Goal: Use online tool/utility: Utilize a website feature to perform a specific function

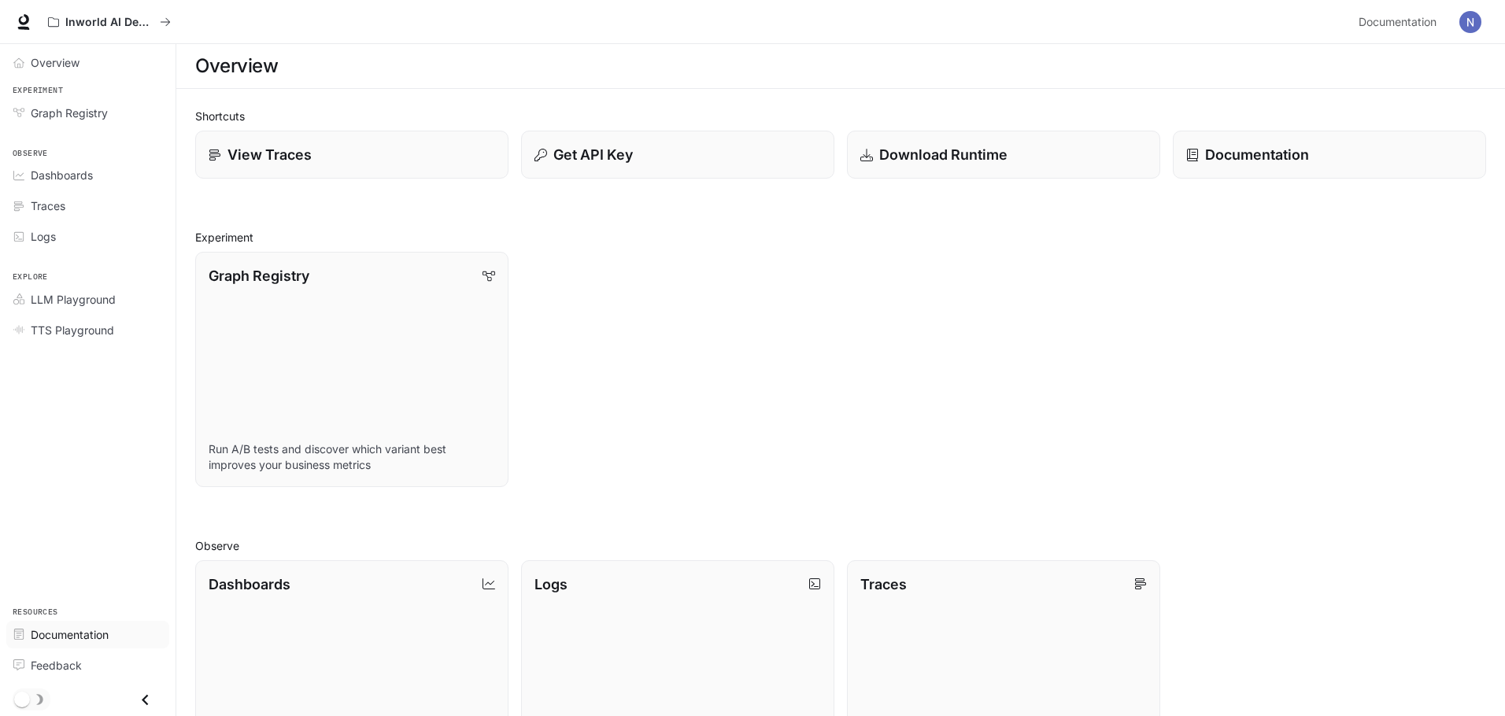
click at [54, 638] on span "Documentation" at bounding box center [70, 634] width 78 height 17
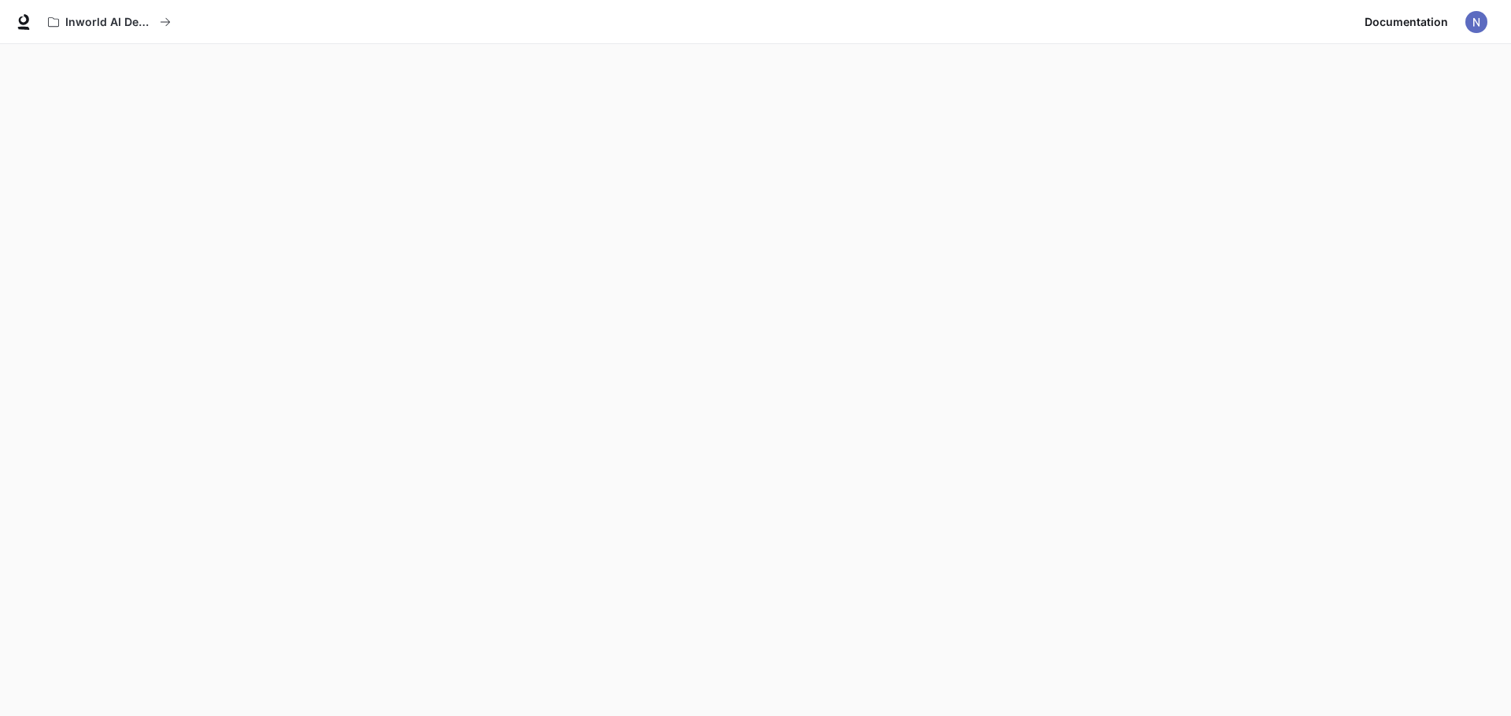
click at [1471, 24] on img "button" at bounding box center [1476, 22] width 22 height 22
click at [1047, 105] on div at bounding box center [755, 358] width 1511 height 716
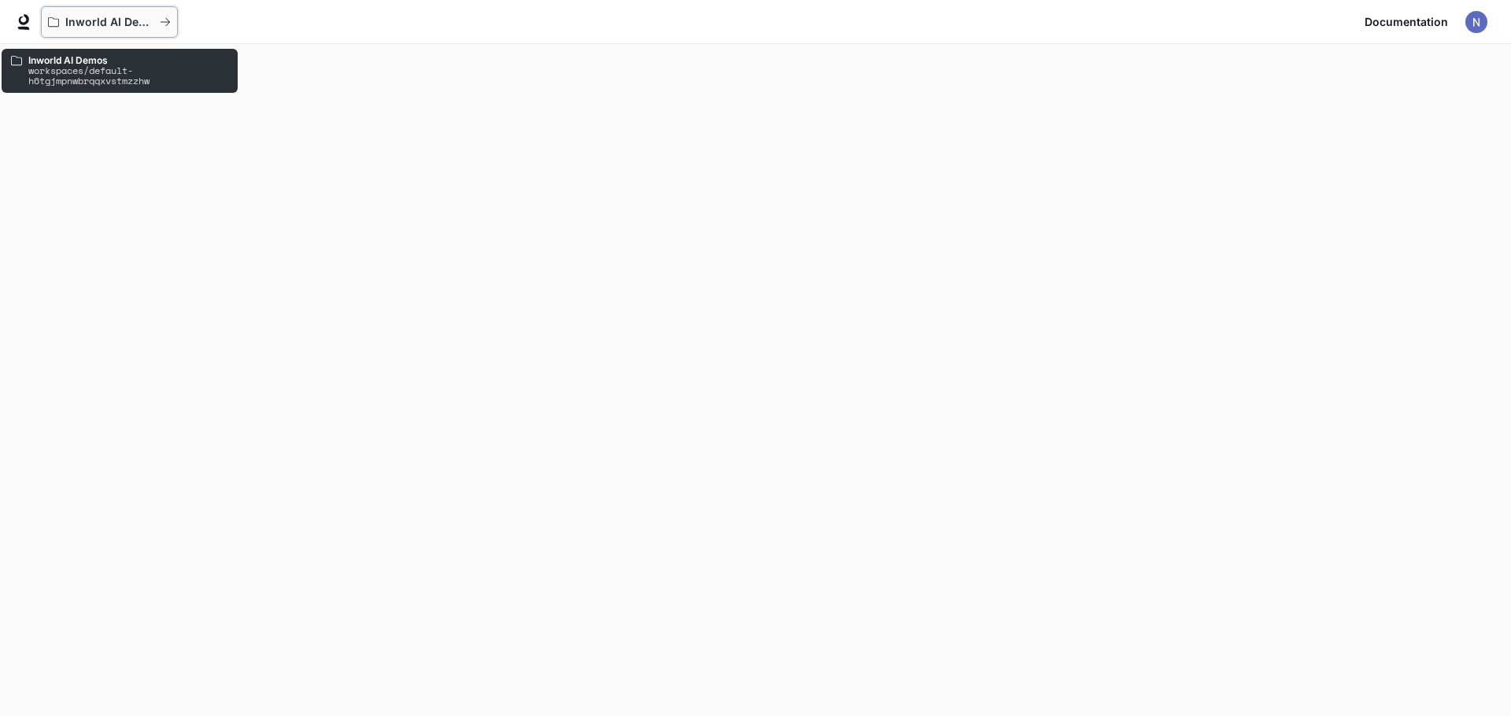
click at [79, 24] on p "Inworld AI Demos" at bounding box center [109, 22] width 88 height 13
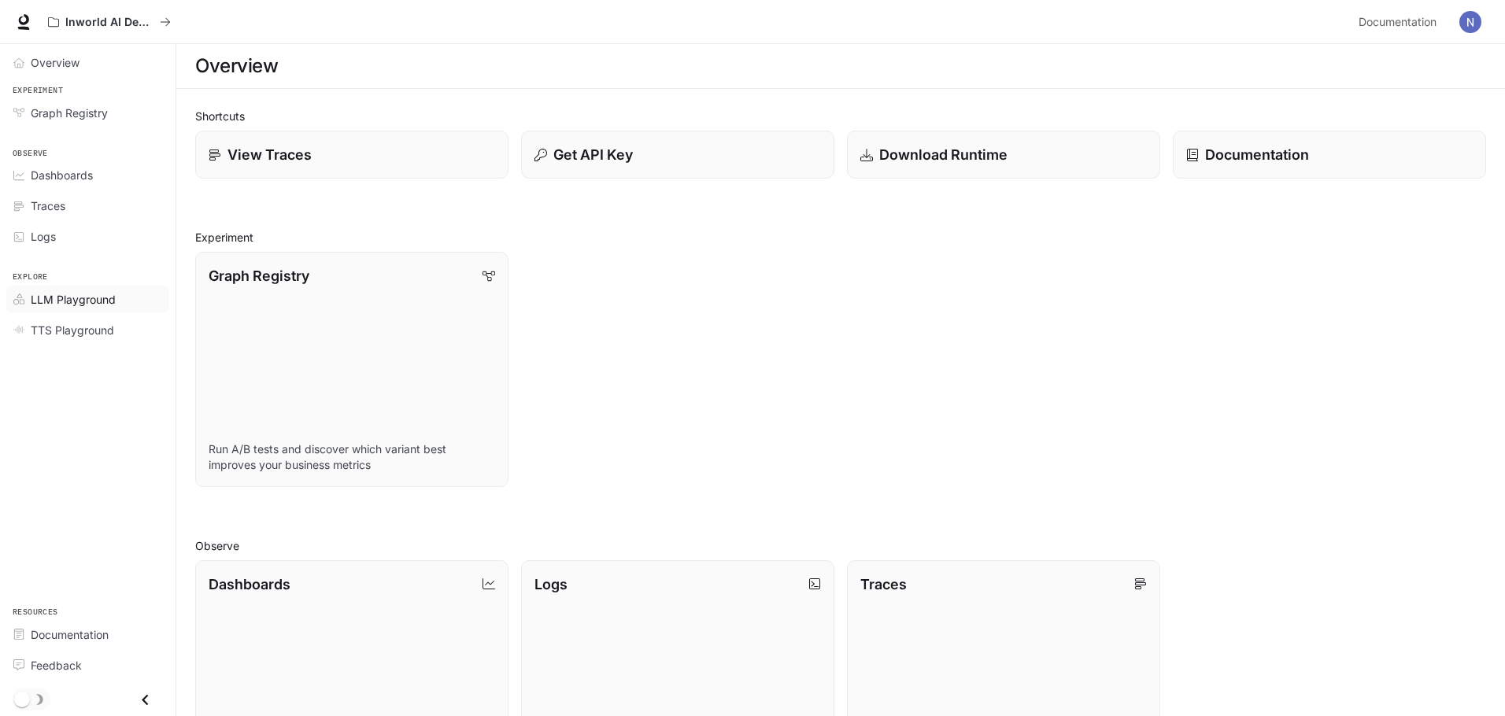
click at [62, 304] on span "LLM Playground" at bounding box center [73, 299] width 85 height 17
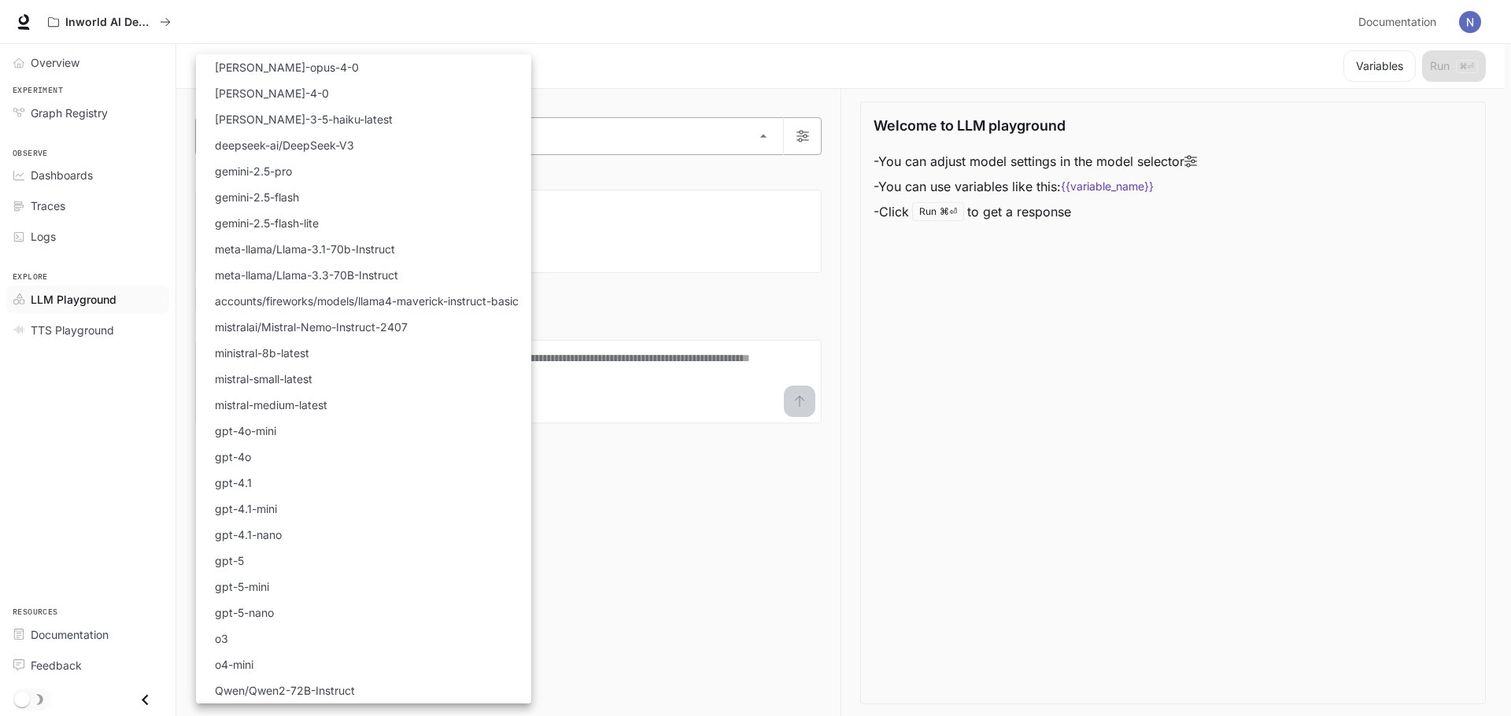
click at [354, 149] on body "Skip to main content Inworld AI Demos Documentation Documentation Portal Overvi…" at bounding box center [755, 358] width 1511 height 717
click at [330, 558] on li "gpt-5" at bounding box center [363, 561] width 335 height 26
type input "*****"
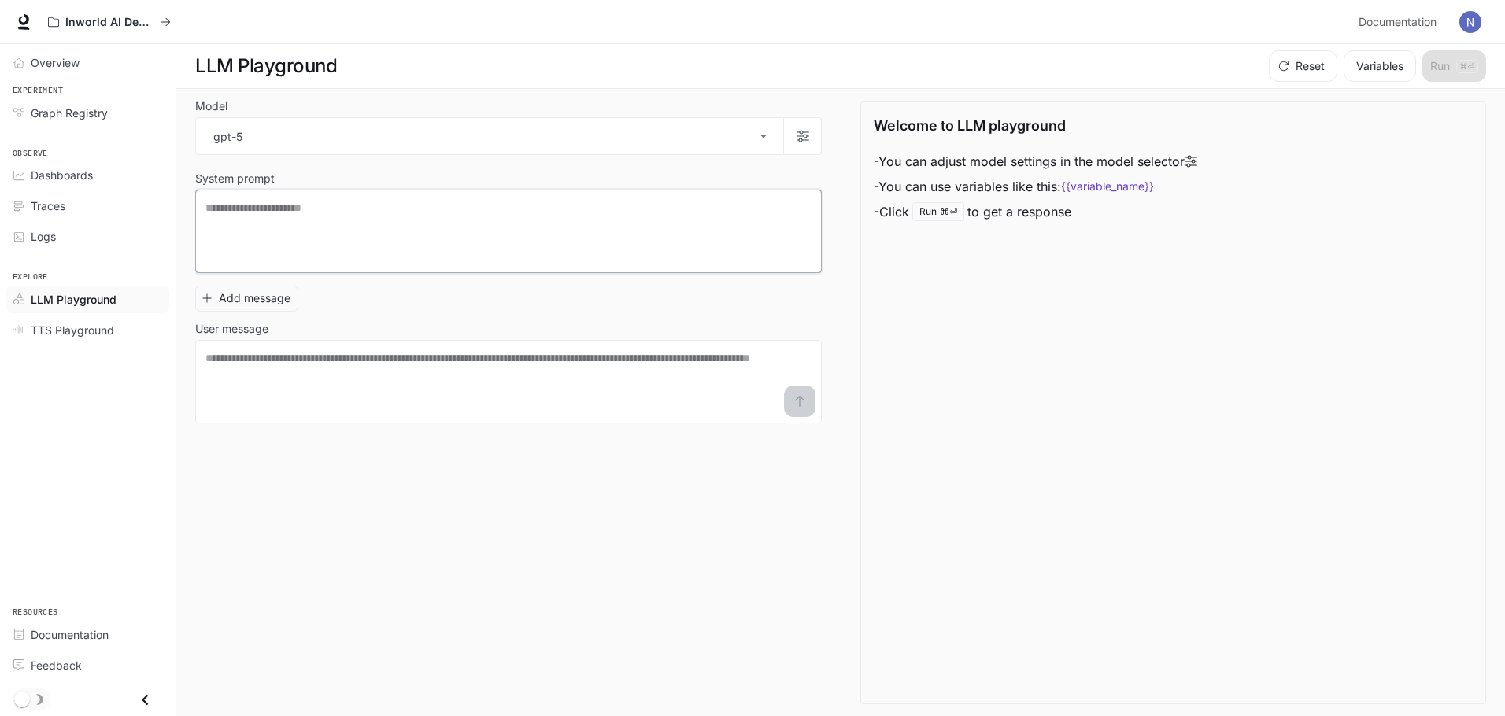
click at [334, 227] on textarea at bounding box center [508, 231] width 606 height 63
click at [50, 334] on span "TTS Playground" at bounding box center [72, 330] width 83 height 17
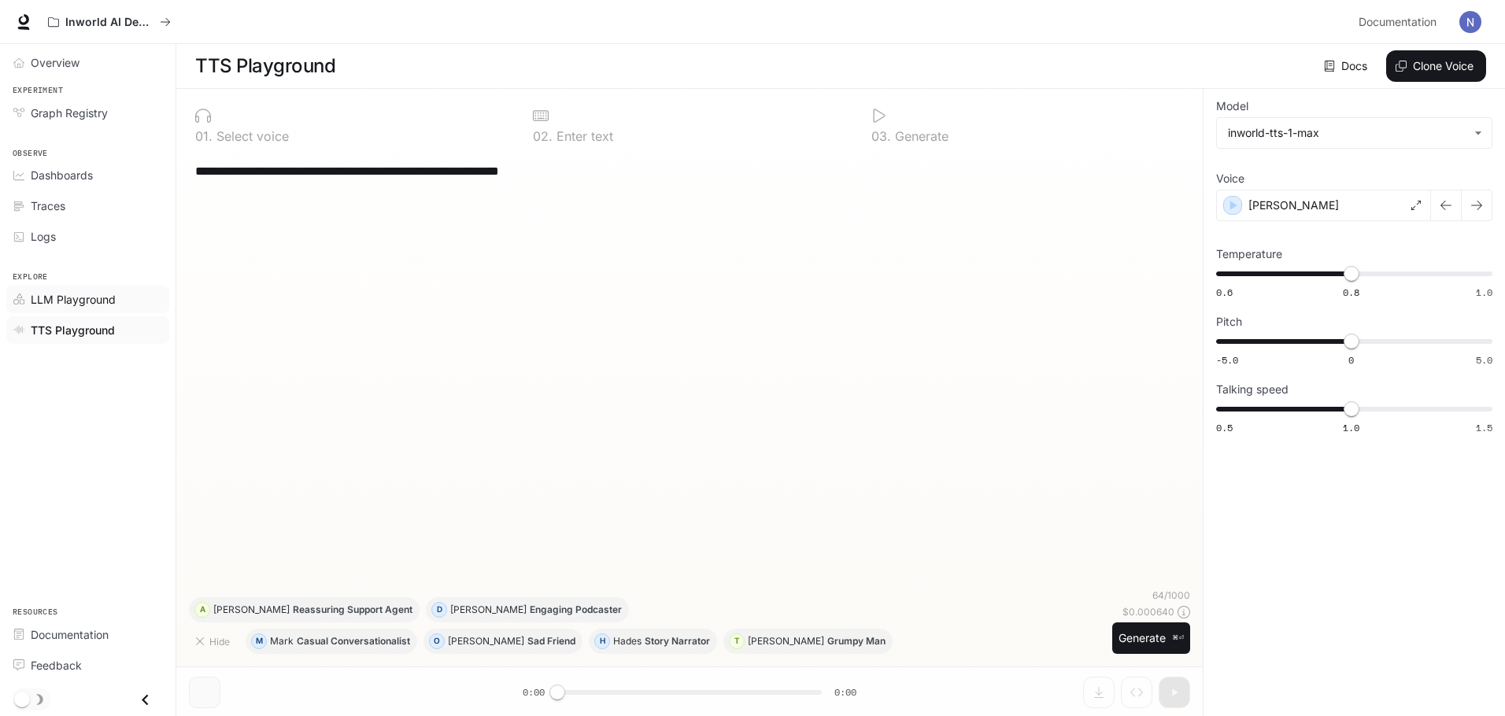
click at [110, 298] on span "LLM Playground" at bounding box center [73, 299] width 85 height 17
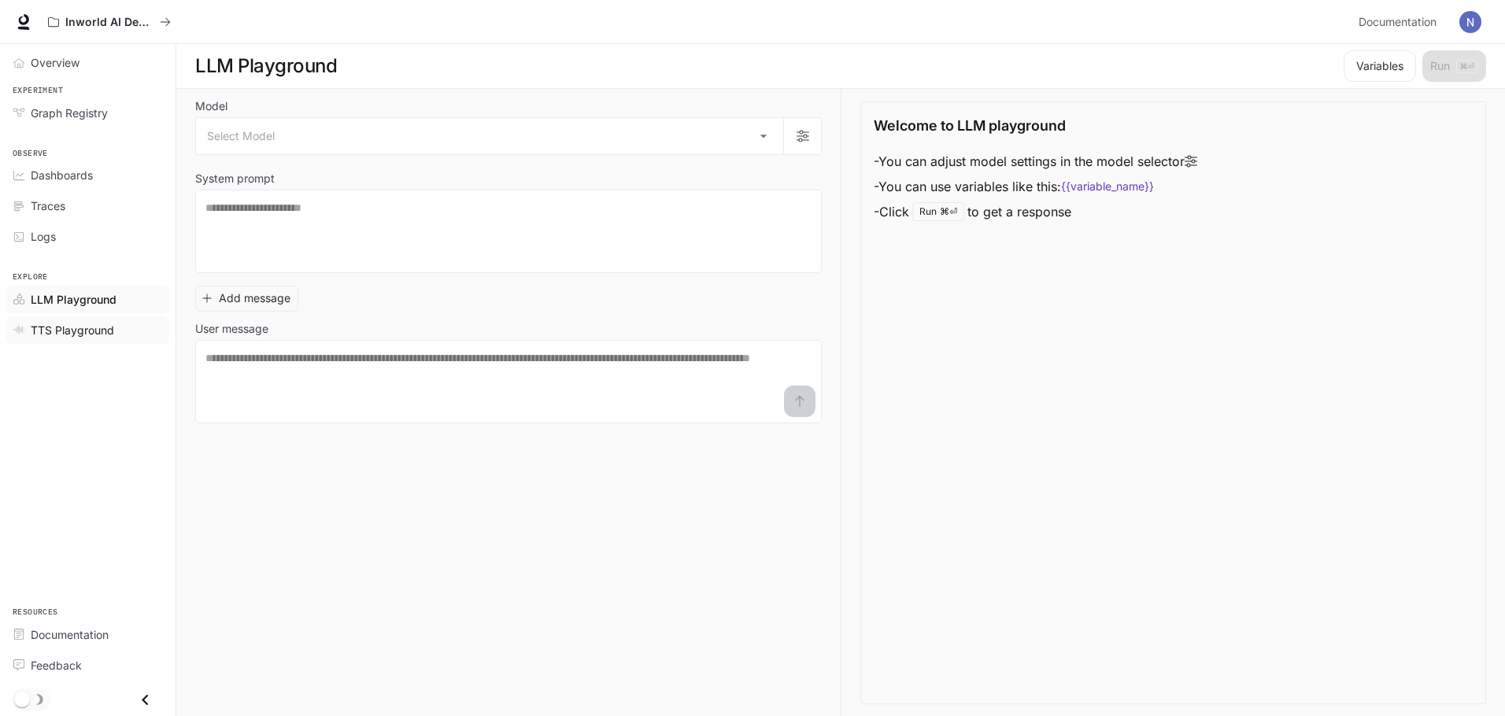
click at [58, 334] on span "TTS Playground" at bounding box center [72, 330] width 83 height 17
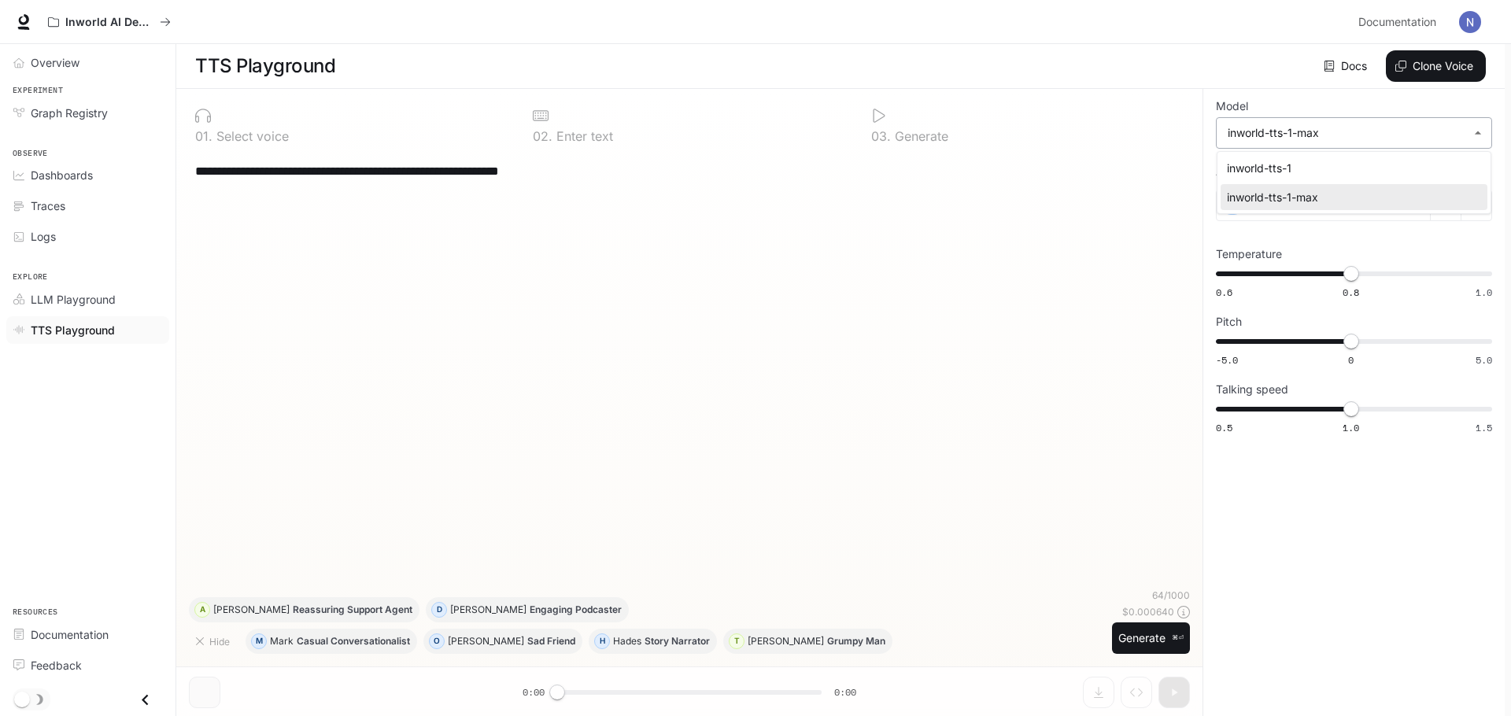
click at [1352, 130] on body "**********" at bounding box center [755, 358] width 1511 height 717
click at [1352, 130] on div at bounding box center [755, 358] width 1511 height 716
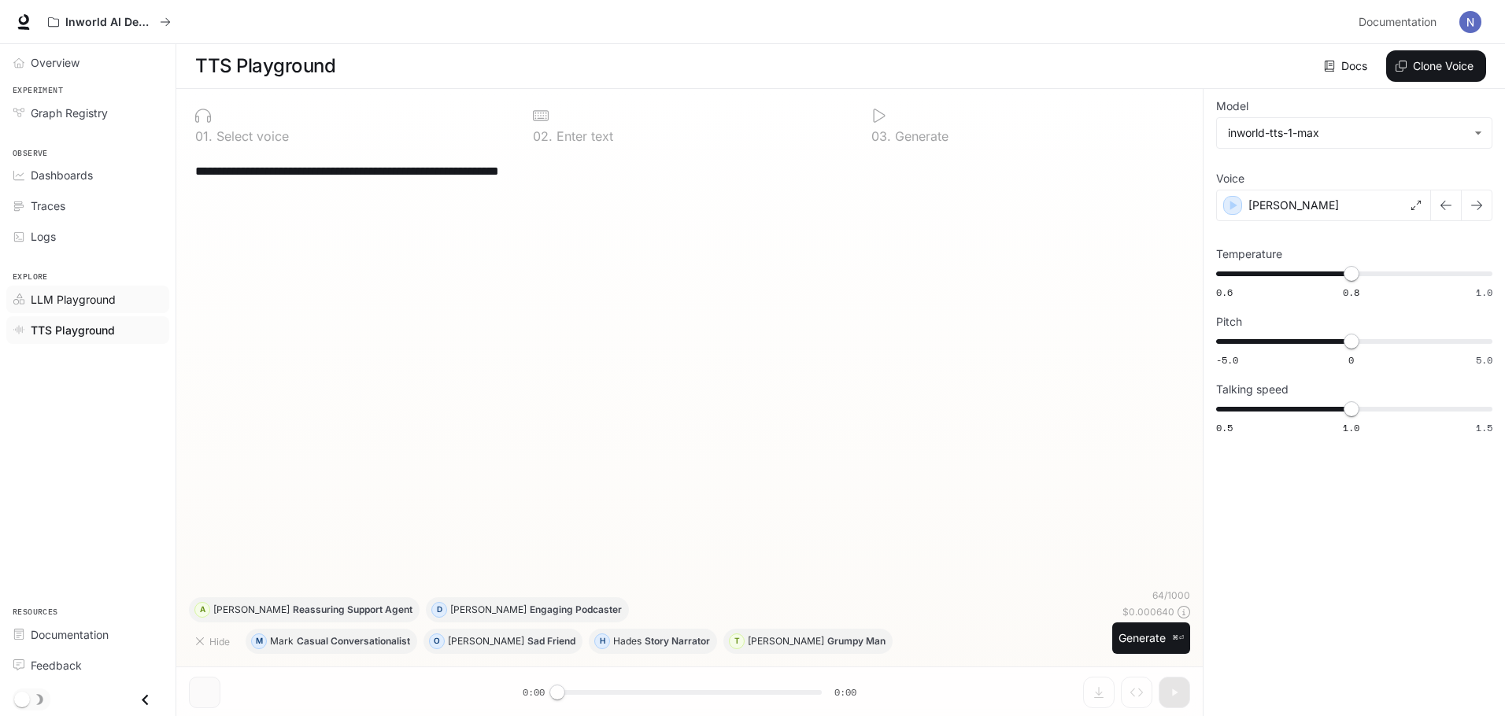
click at [70, 308] on link "LLM Playground" at bounding box center [87, 300] width 163 height 28
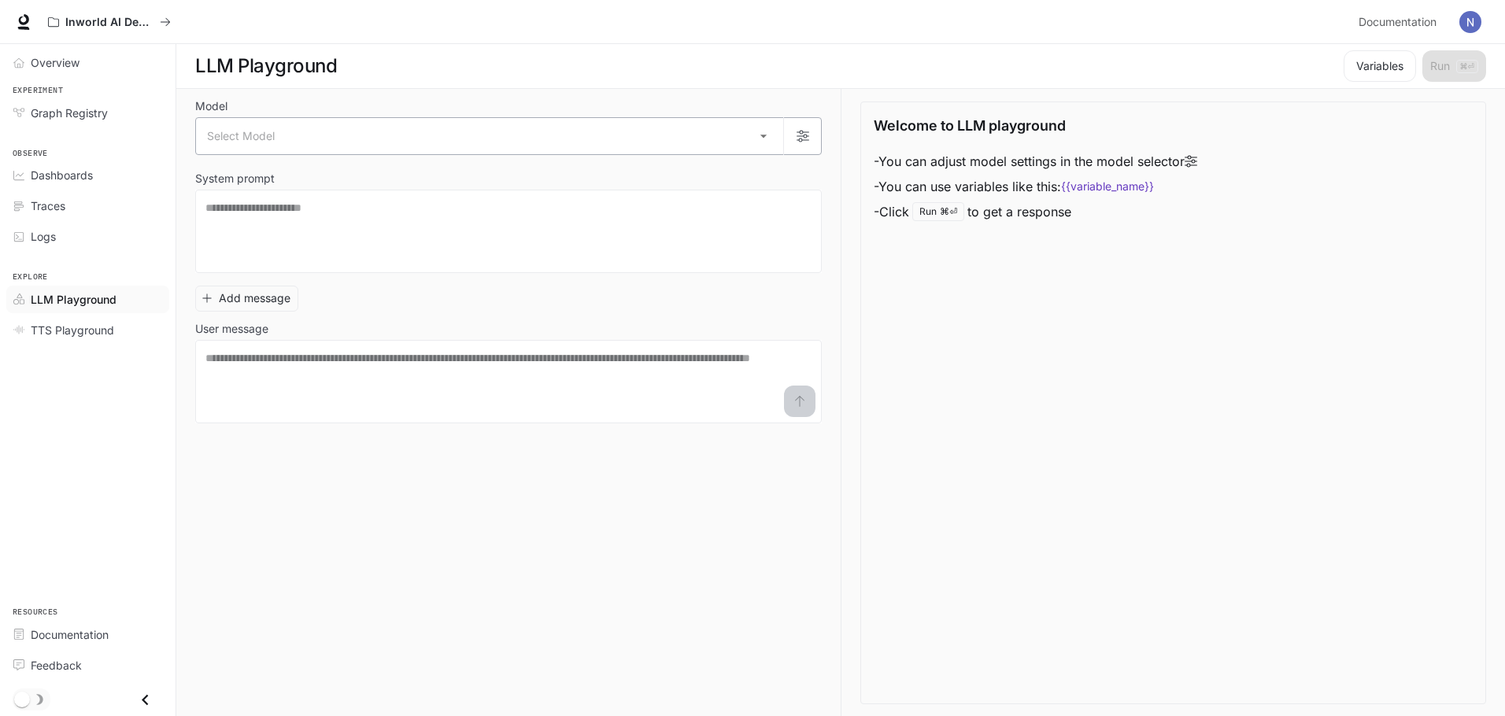
click at [326, 153] on body "Skip to main content Inworld AI Demos Documentation Documentation Portal Overvi…" at bounding box center [752, 358] width 1505 height 717
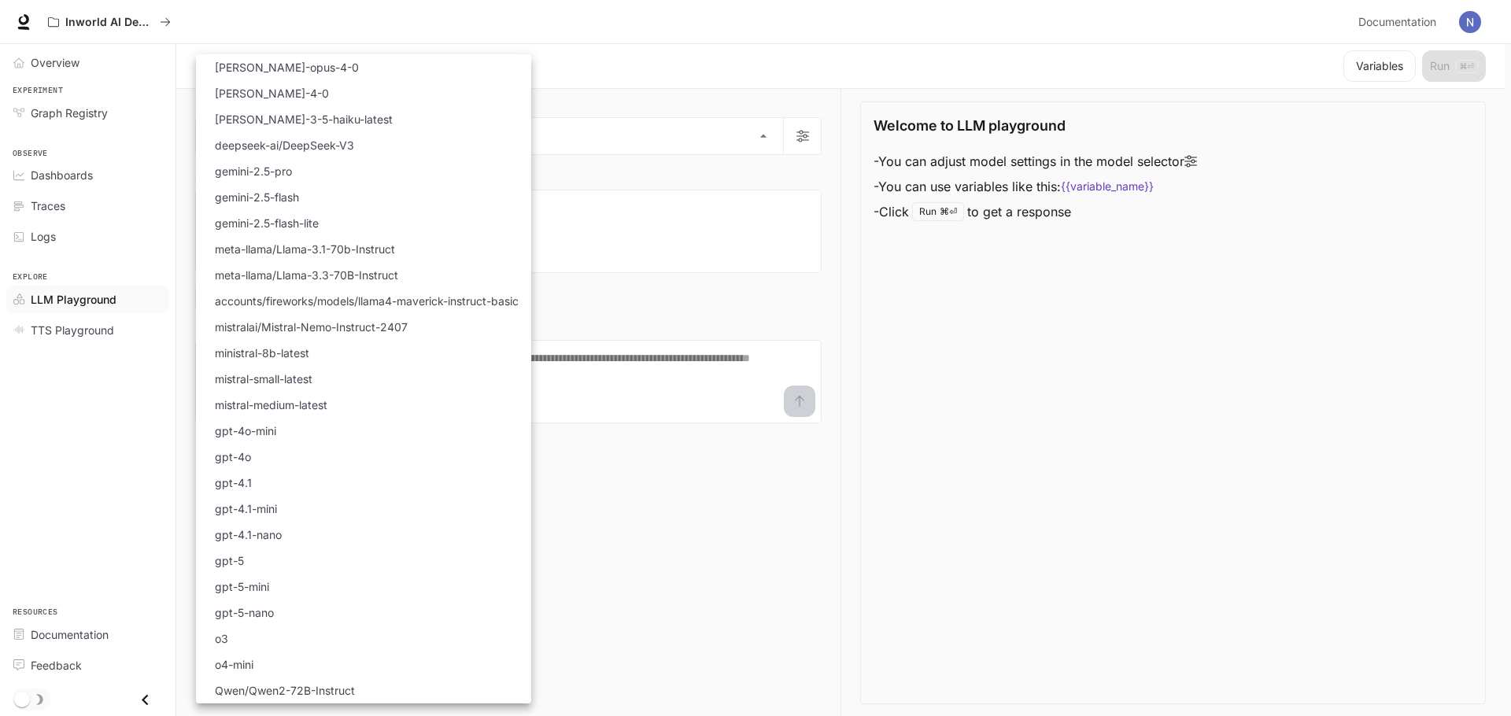
click at [90, 231] on div at bounding box center [755, 358] width 1511 height 716
